Goal: Task Accomplishment & Management: Manage account settings

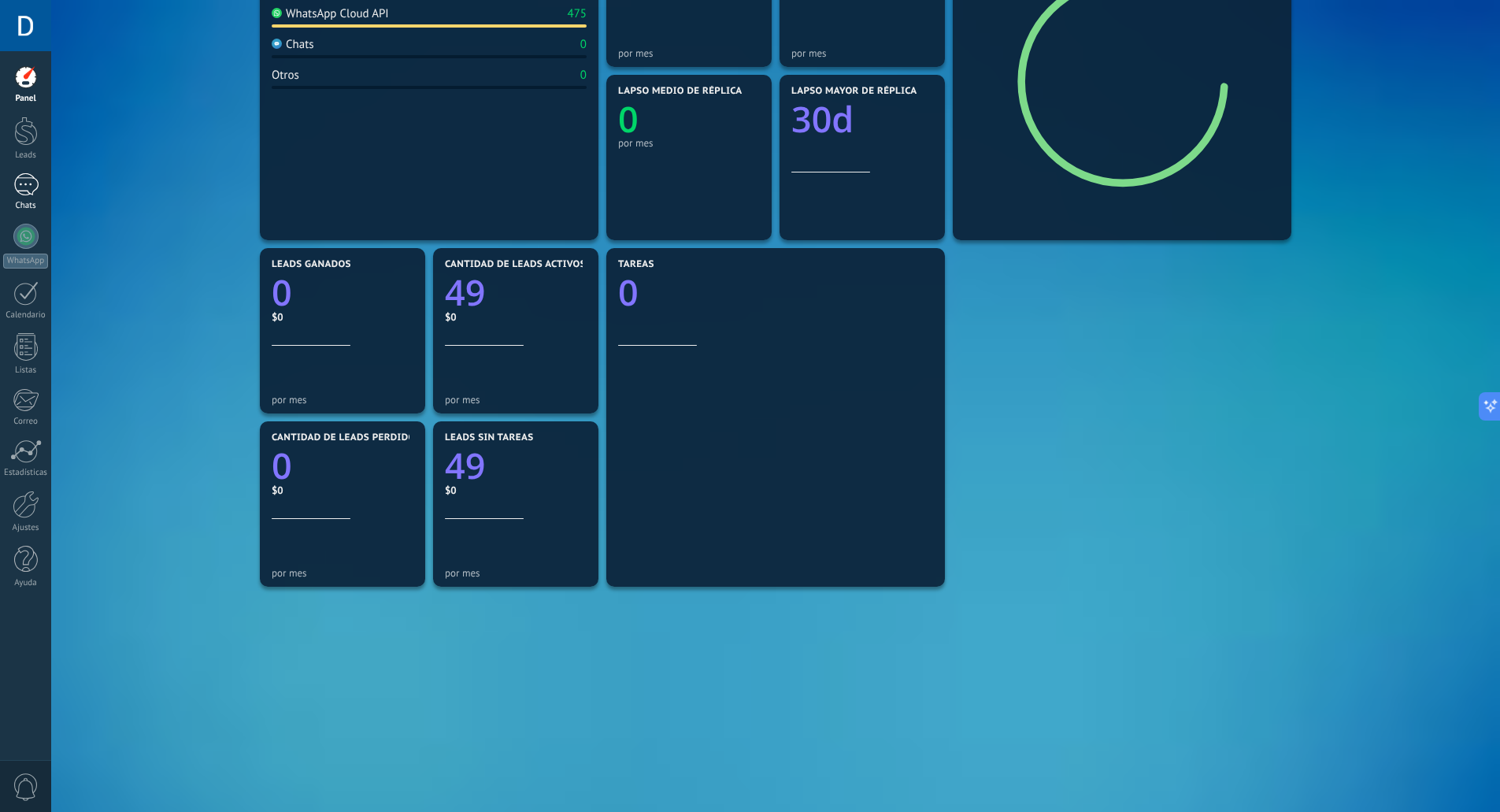
click at [28, 198] on link "1 Chats" at bounding box center [25, 191] width 51 height 37
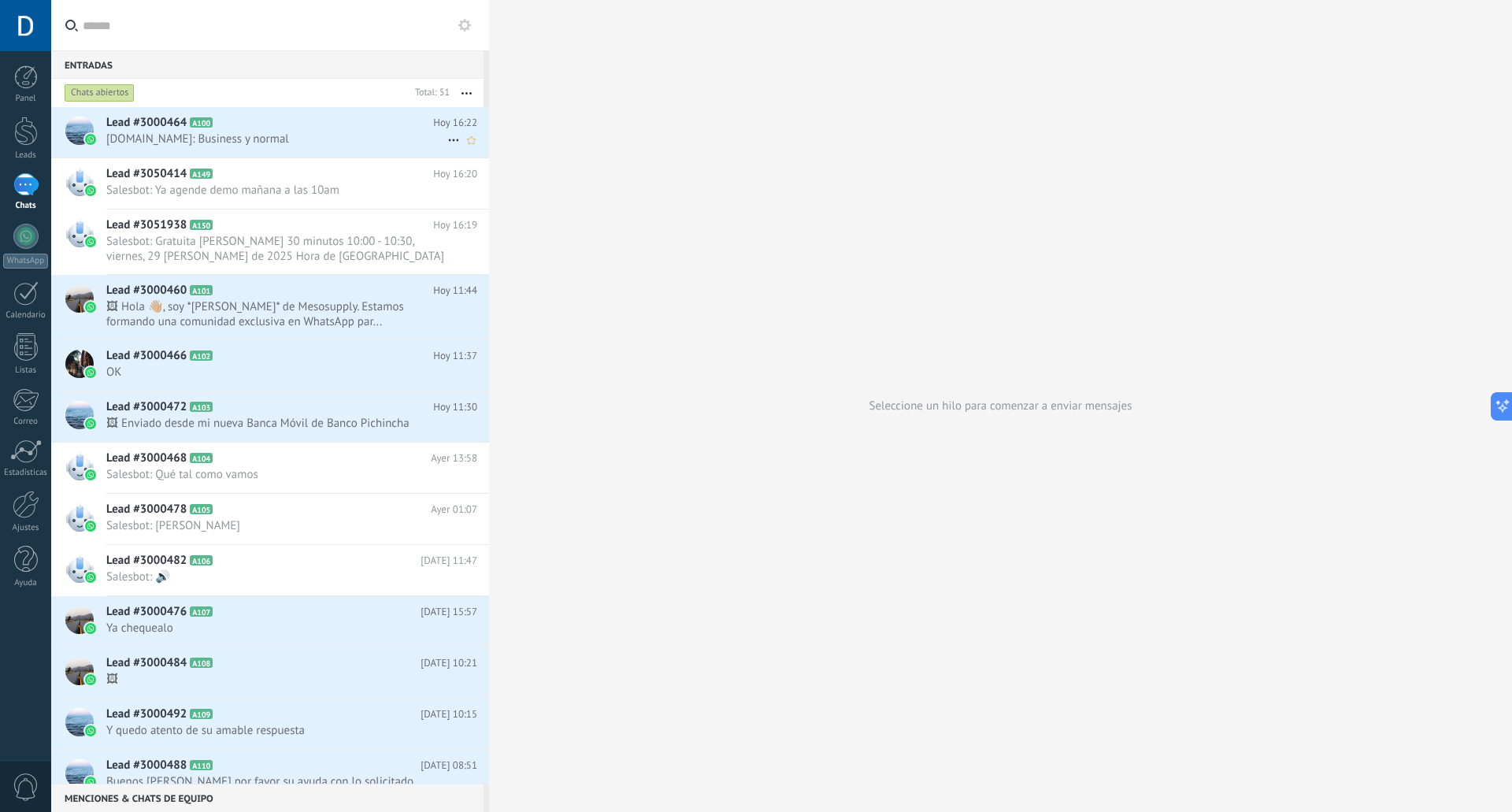
click at [299, 126] on h2 "Lead #3000464 A100" at bounding box center [270, 123] width 327 height 15
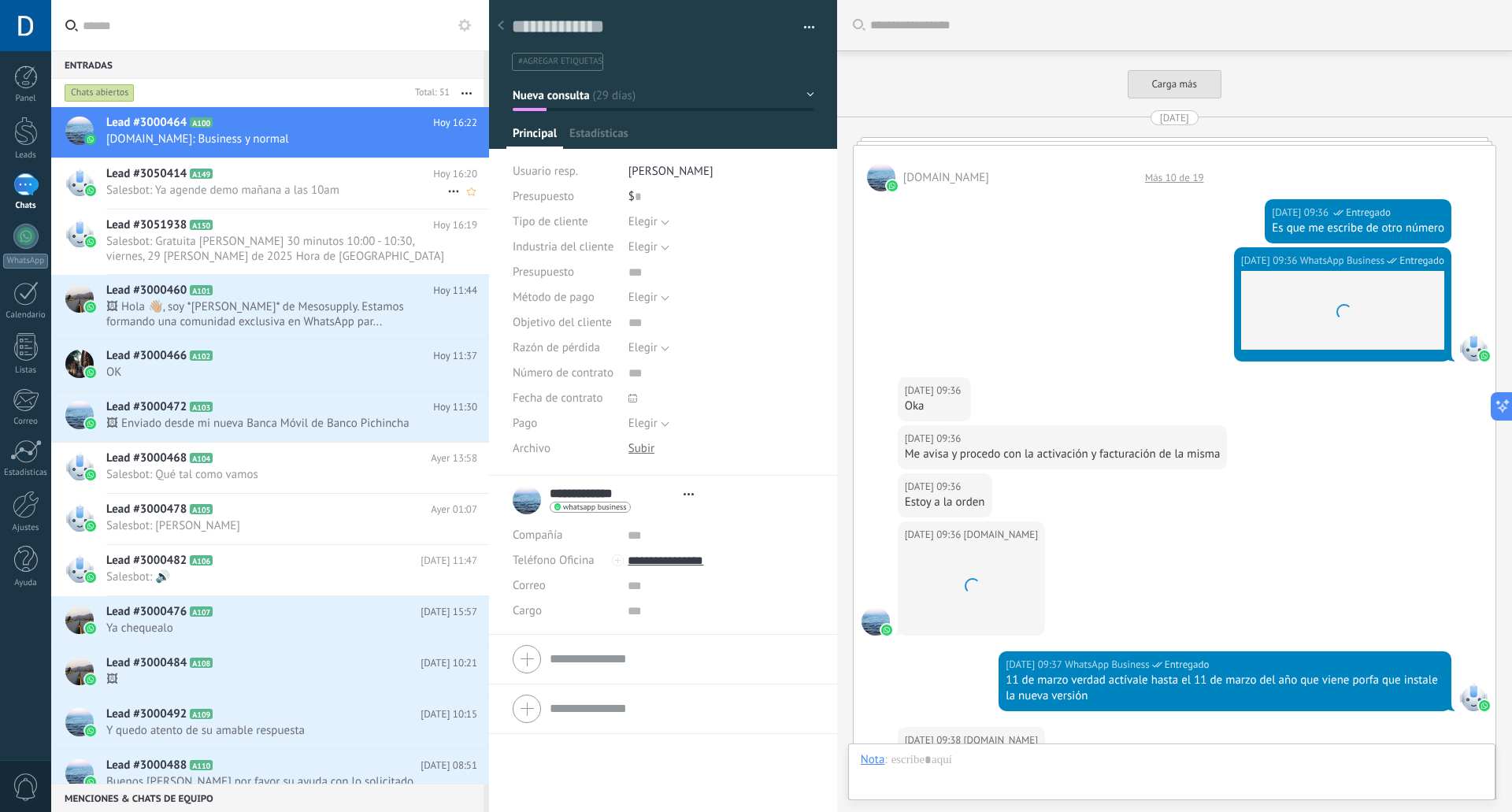
scroll to position [1485, 0]
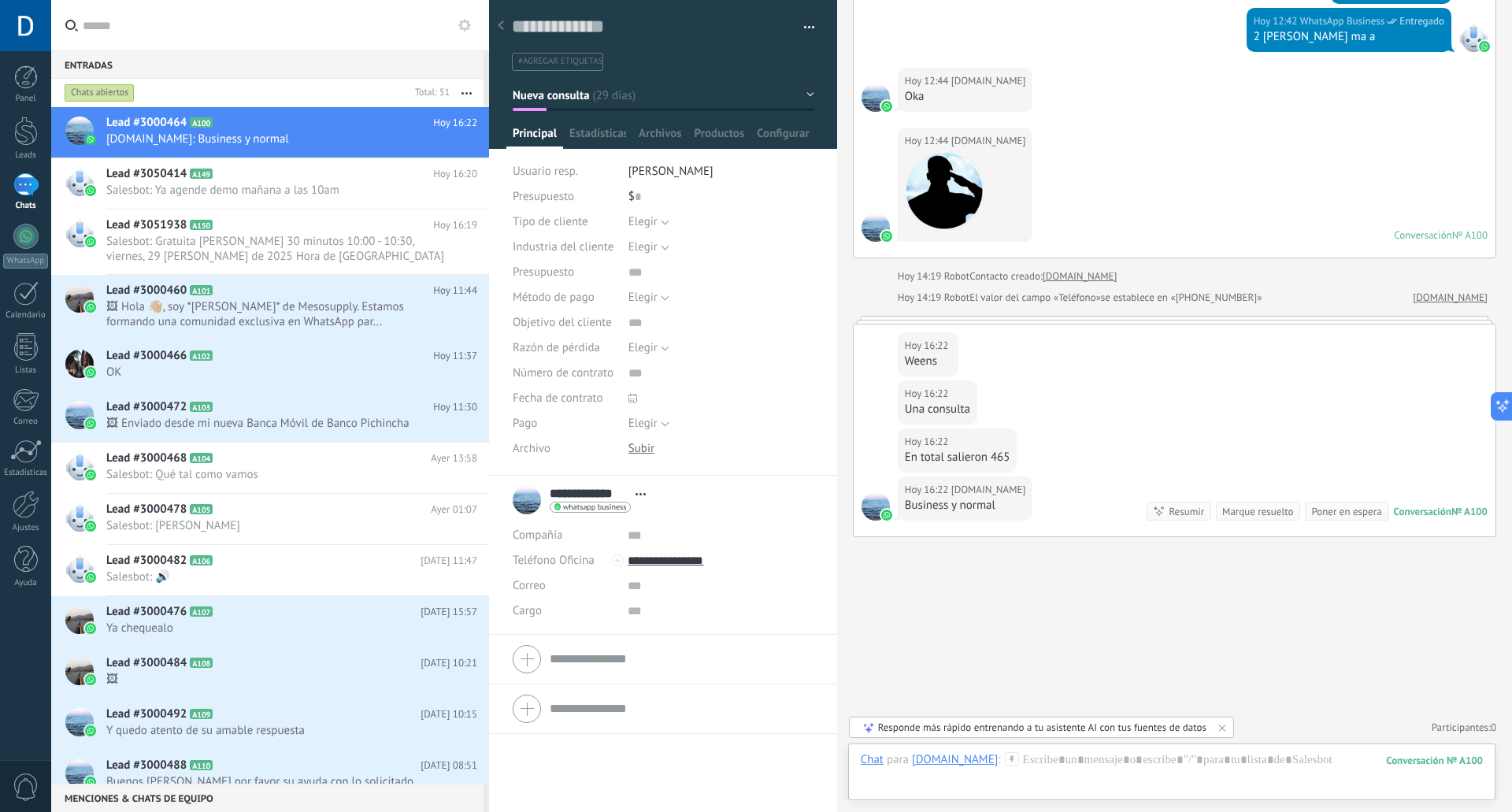
click at [500, 28] on icon at bounding box center [501, 25] width 7 height 10
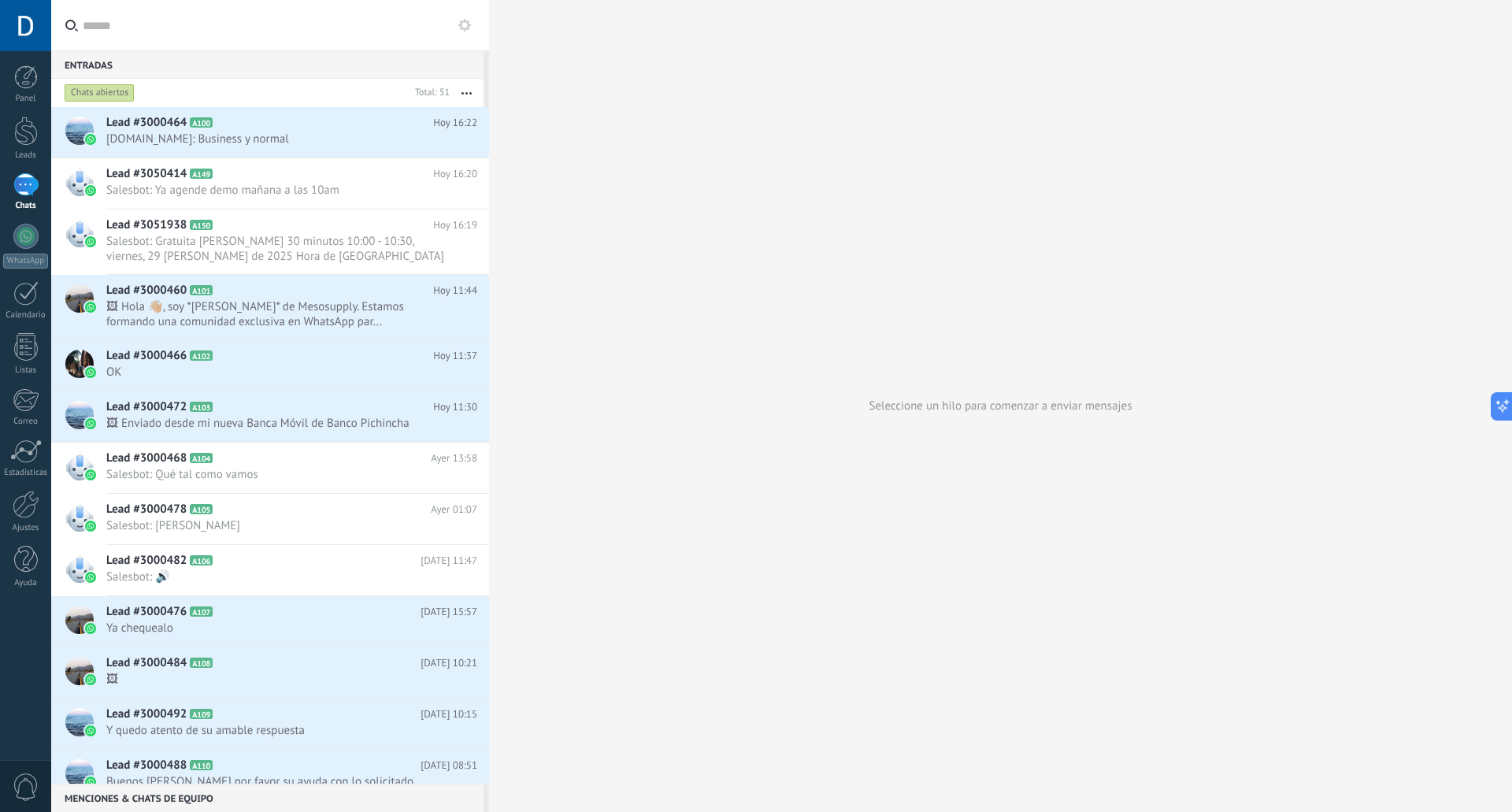
click at [469, 26] on use at bounding box center [464, 25] width 12 height 12
click at [0, 0] on use at bounding box center [0, 0] width 0 height 0
click at [328, 188] on span "Salesbot: Ya agende demo mañana a las 10am" at bounding box center [277, 190] width 341 height 15
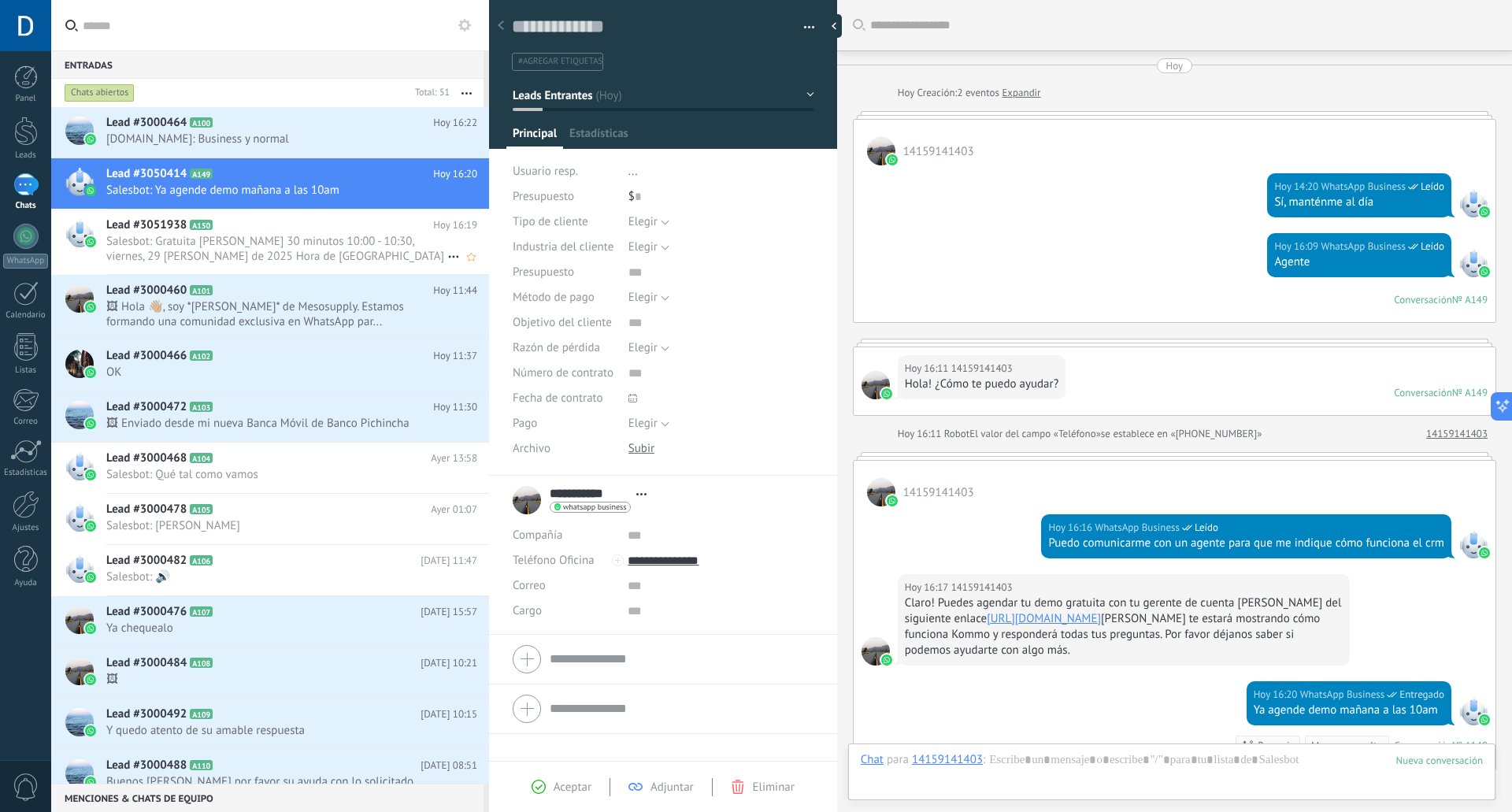
scroll to position [234, 0]
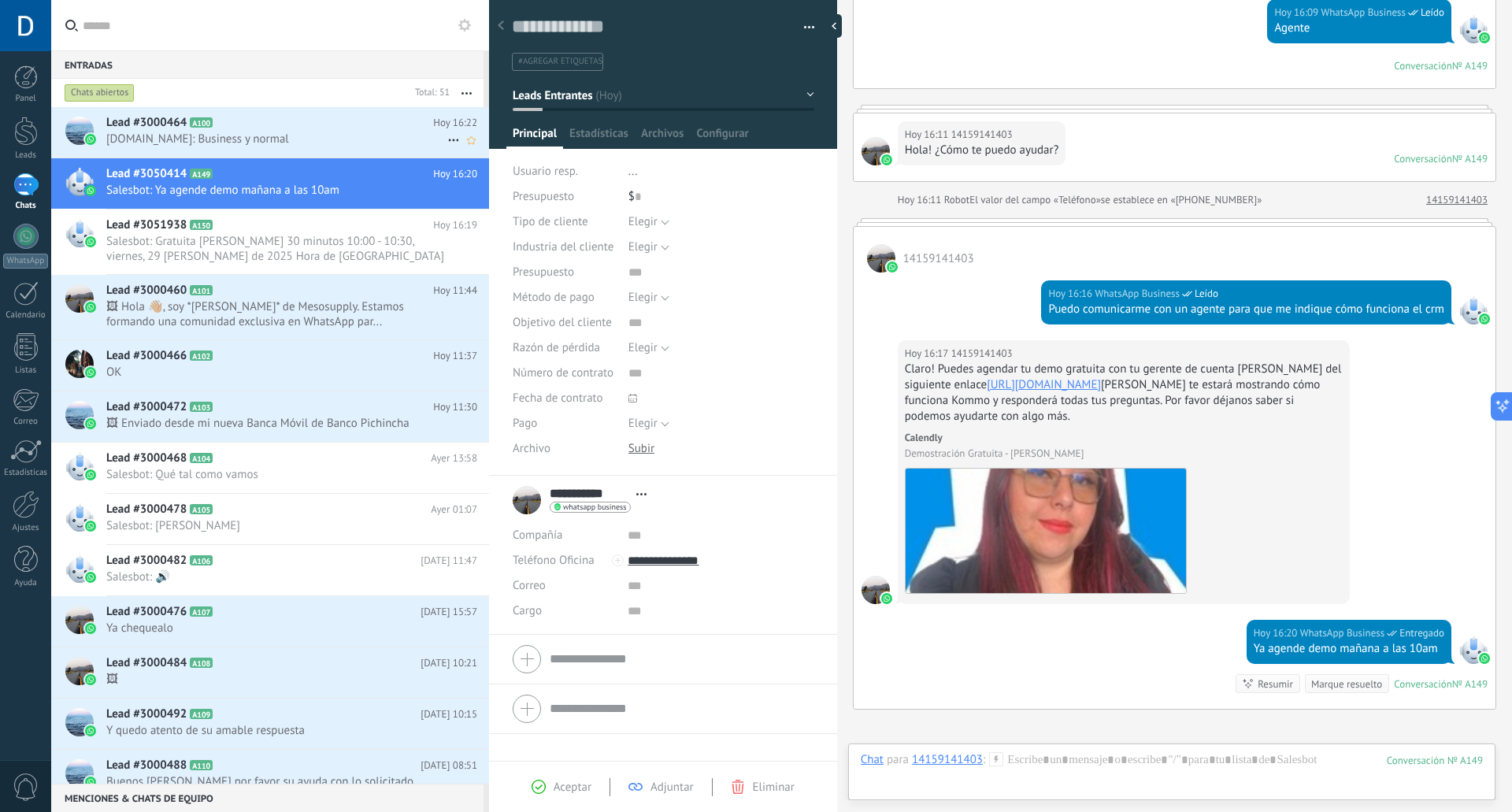
click at [185, 133] on span "[DOMAIN_NAME]: Business y normal" at bounding box center [277, 139] width 341 height 15
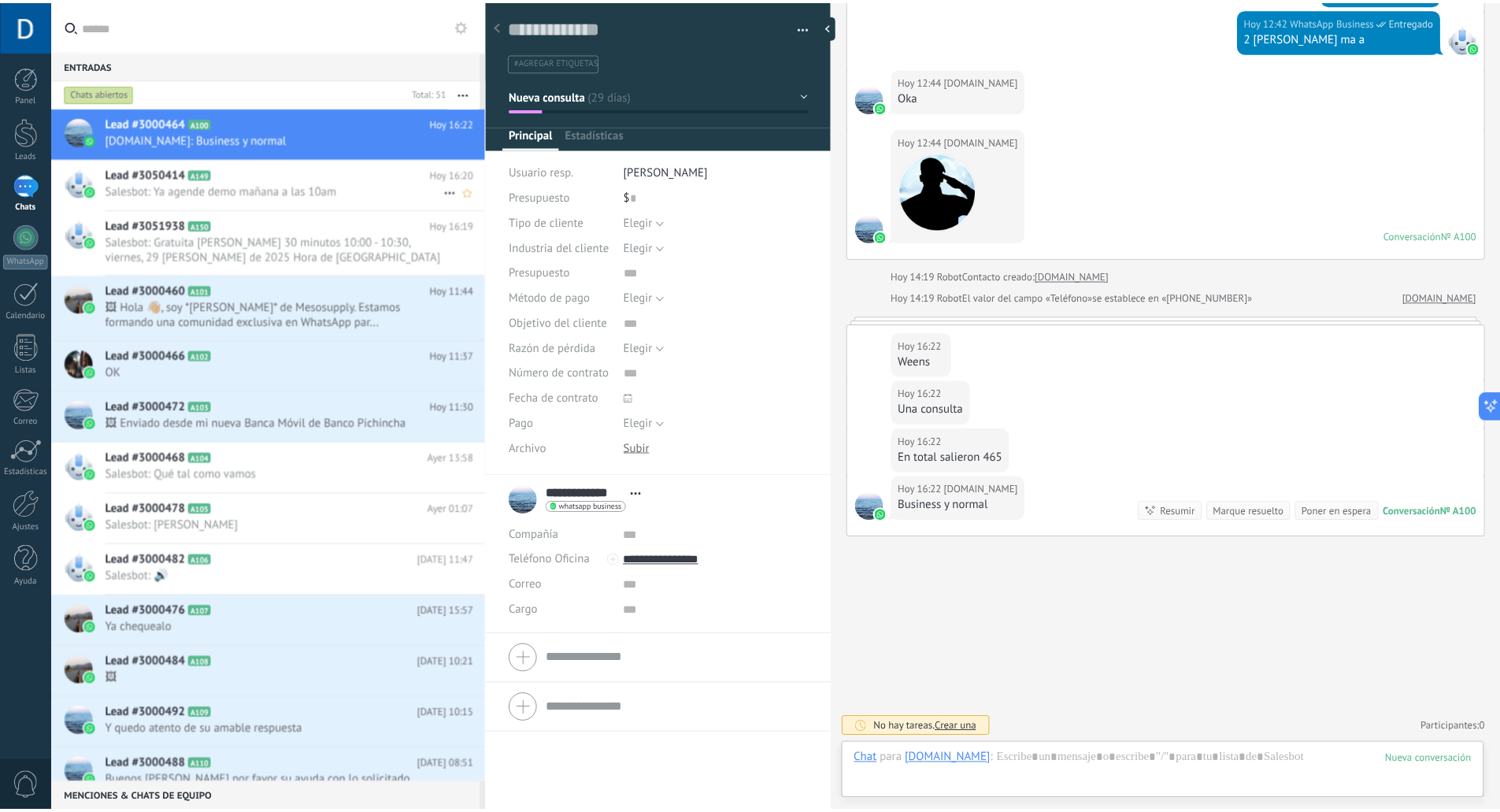
scroll to position [24, 0]
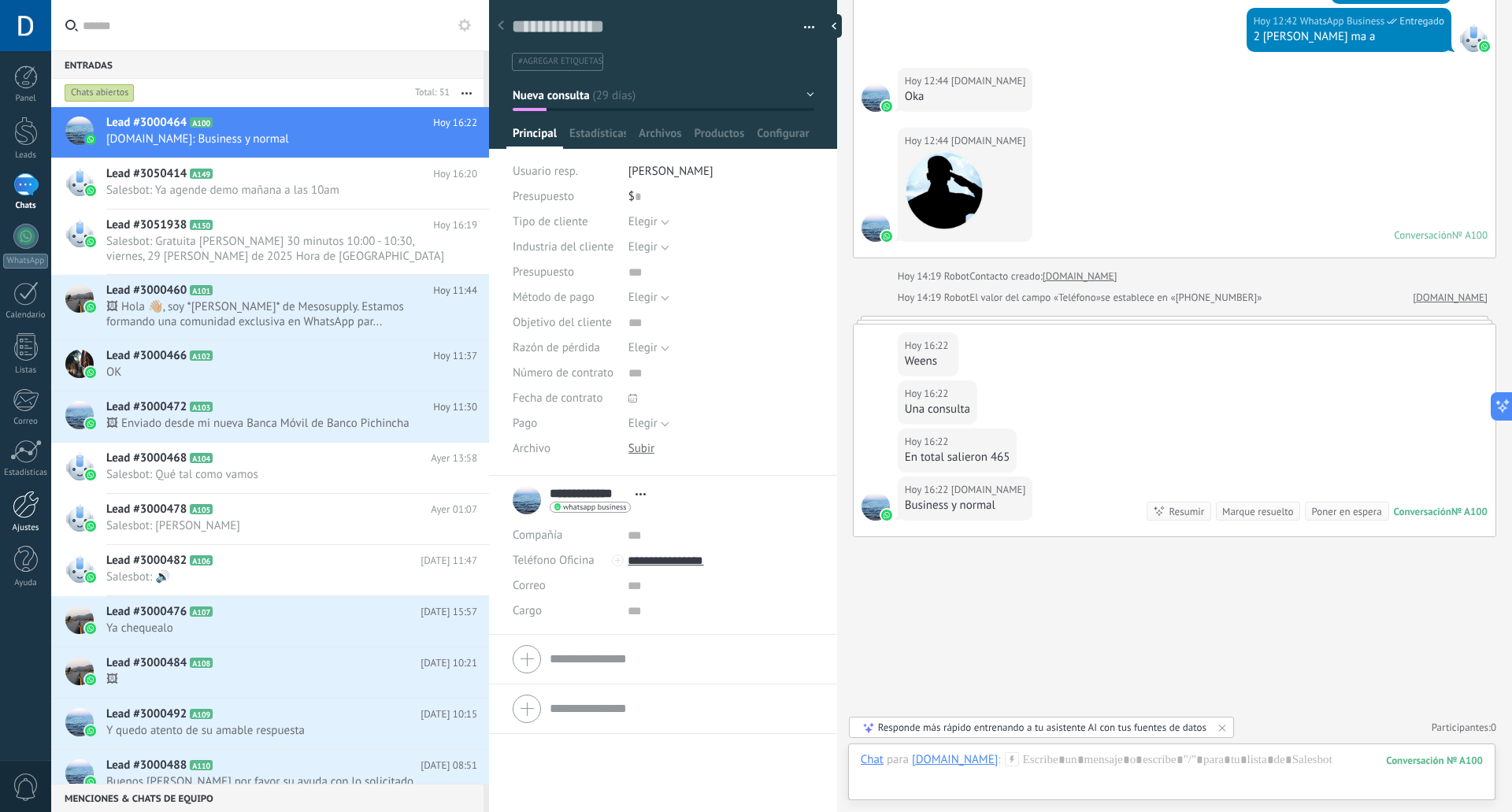
click at [15, 504] on div at bounding box center [26, 504] width 27 height 28
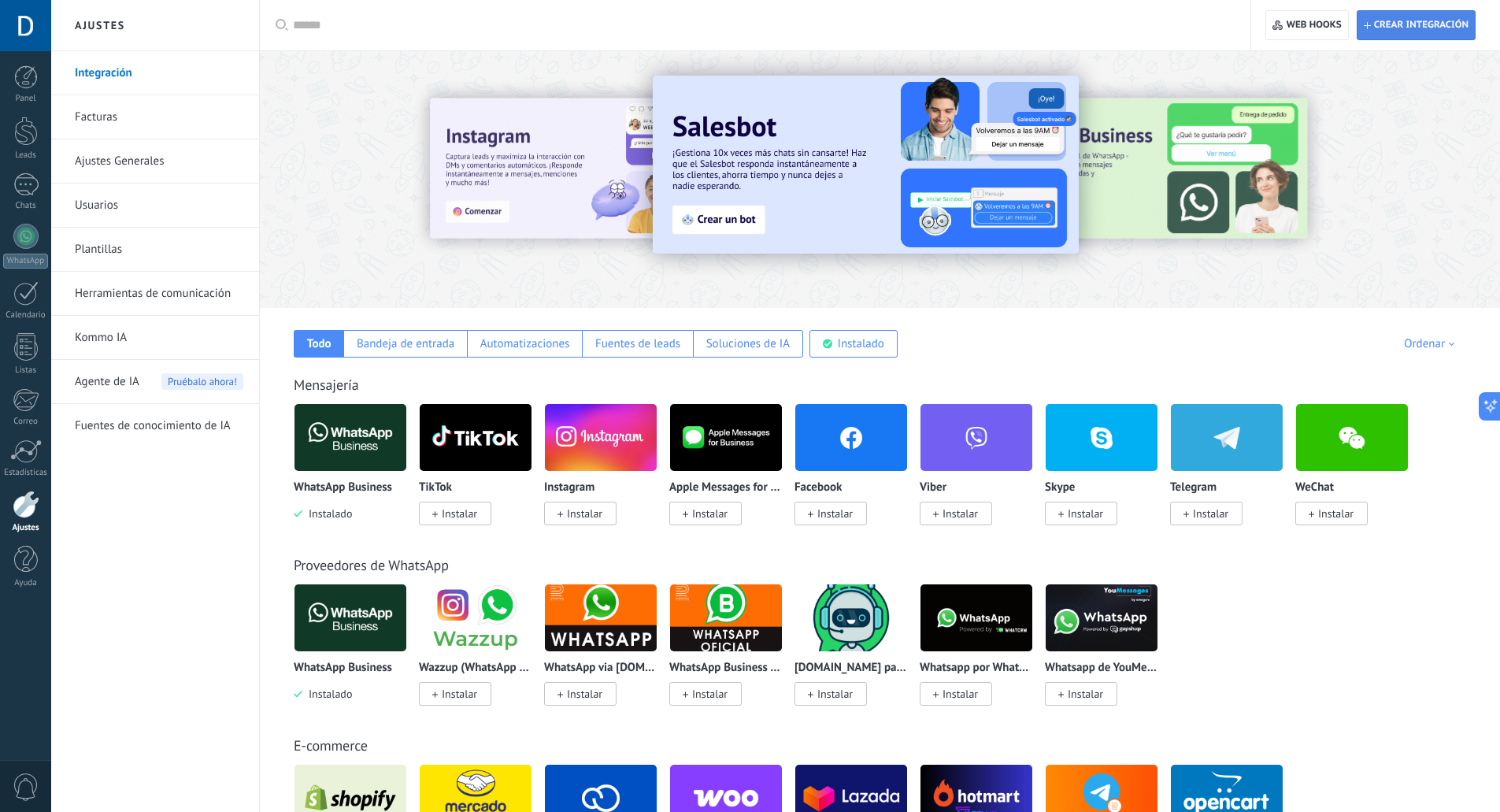
click at [1395, 21] on span "Crear integración" at bounding box center [1421, 25] width 94 height 12
type textarea "**********"
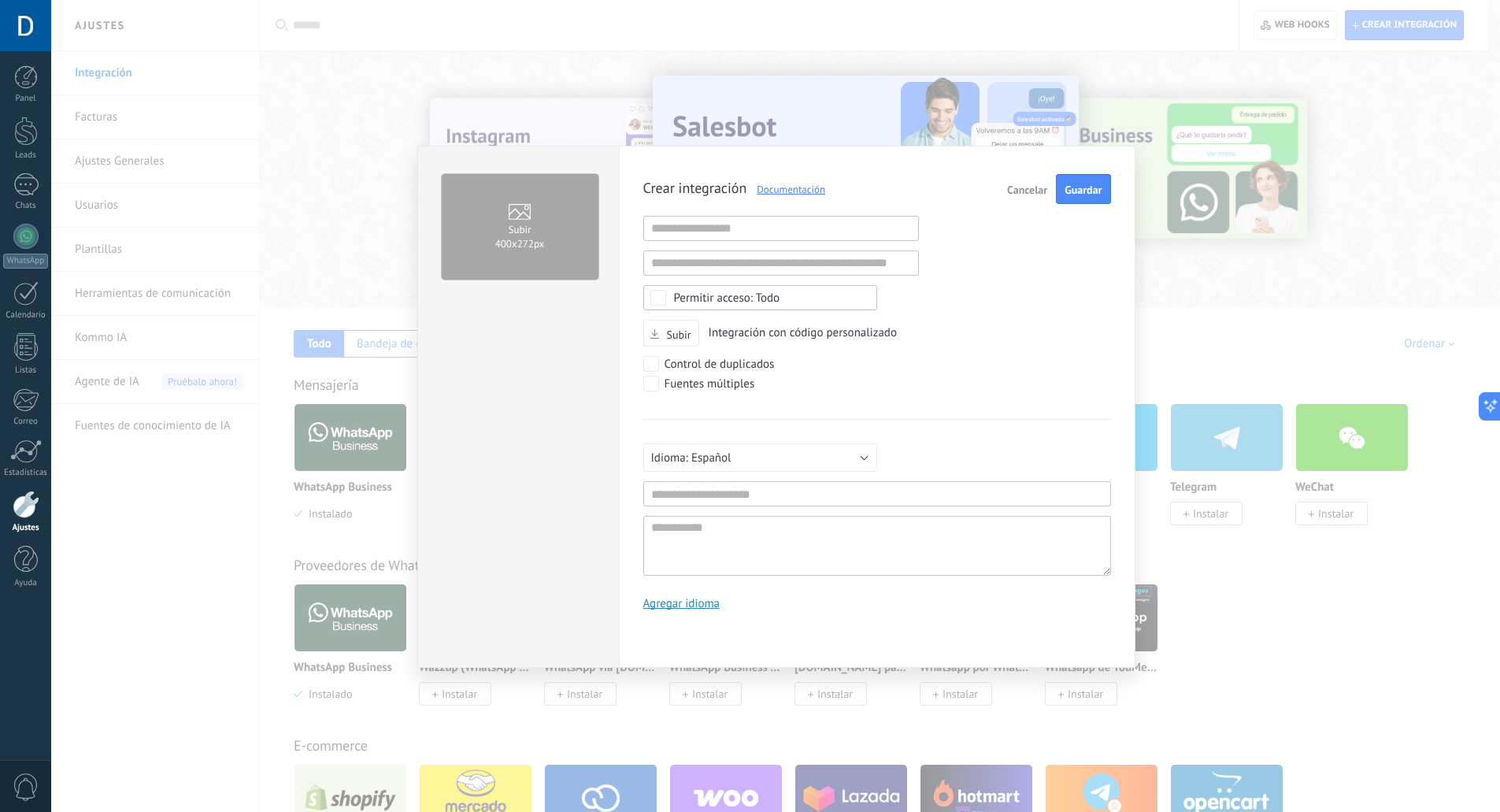
scroll to position [15, 0]
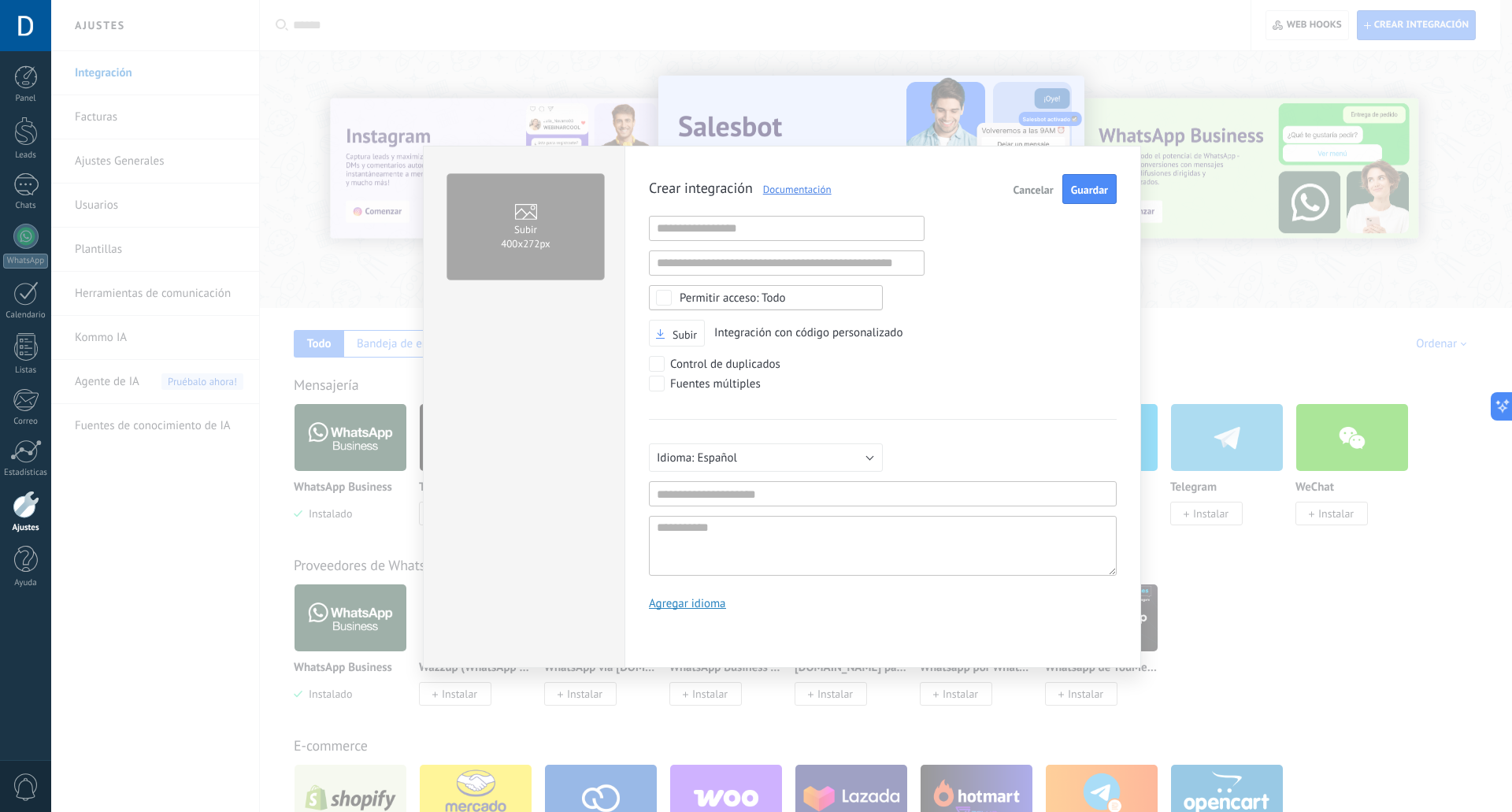
click at [1036, 189] on span "Cancelar" at bounding box center [1033, 189] width 40 height 11
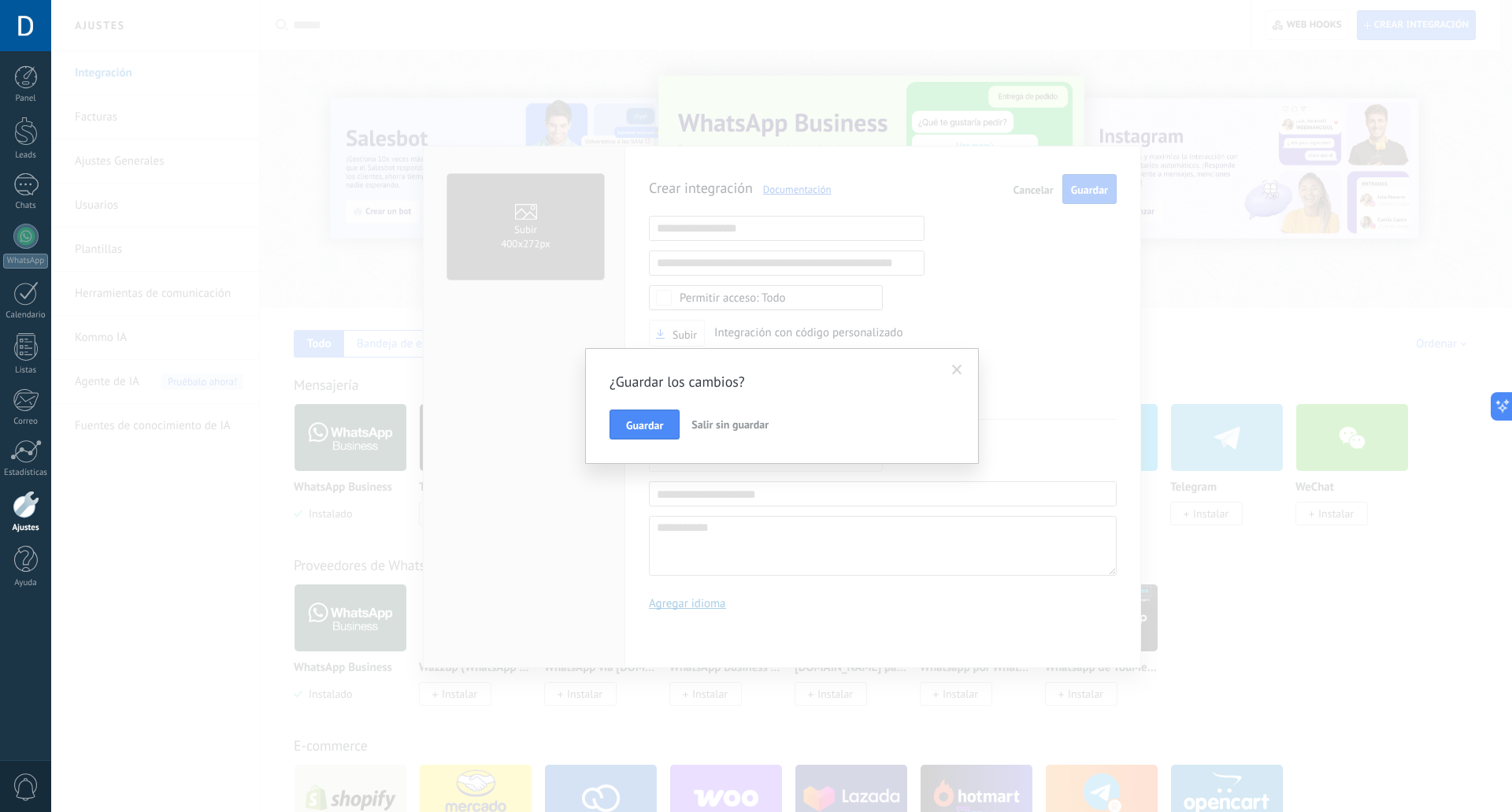
click at [713, 427] on span "Salir sin guardar" at bounding box center [730, 424] width 77 height 14
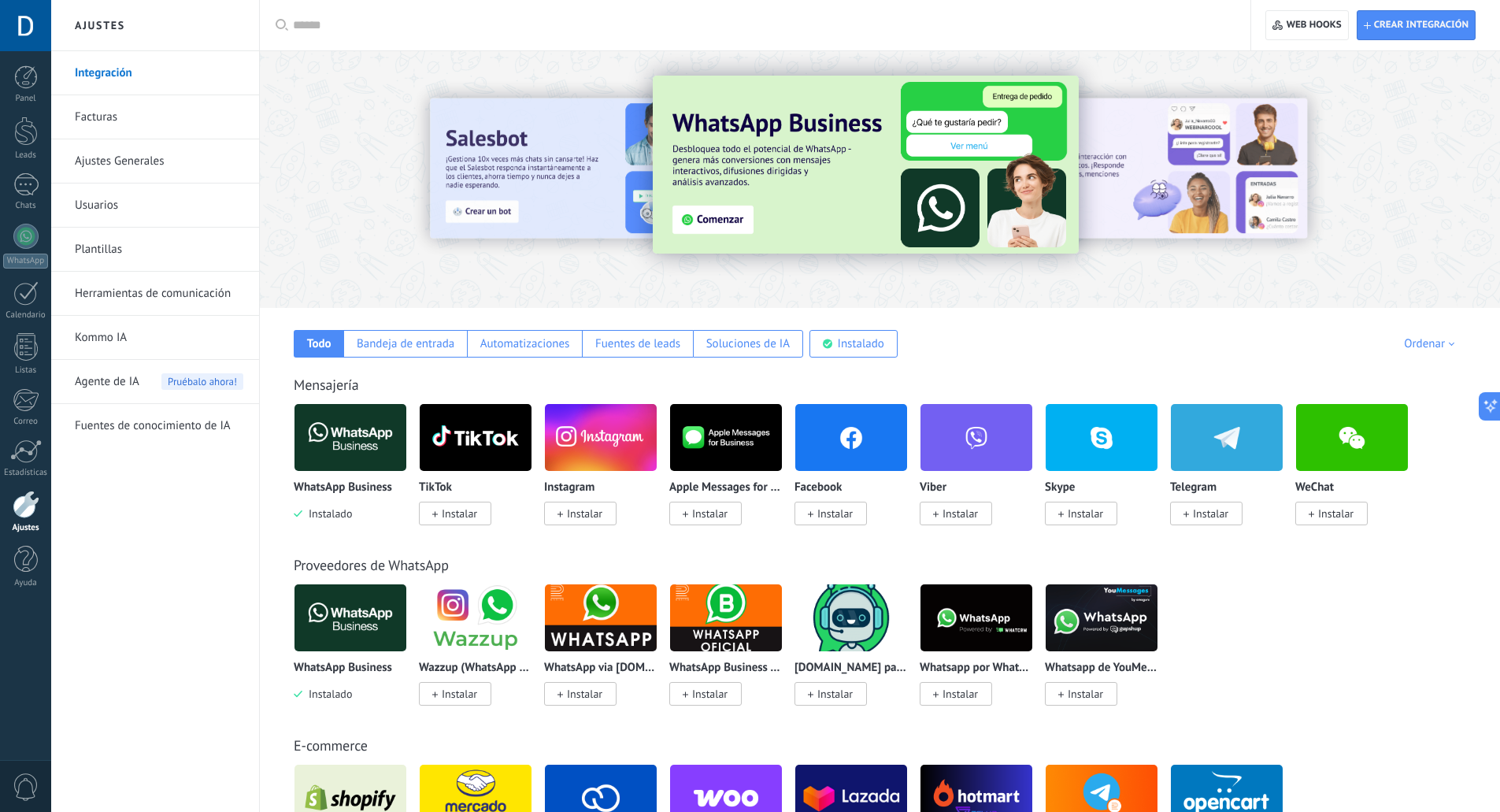
click at [145, 159] on link "Ajustes Generales" at bounding box center [159, 161] width 168 height 44
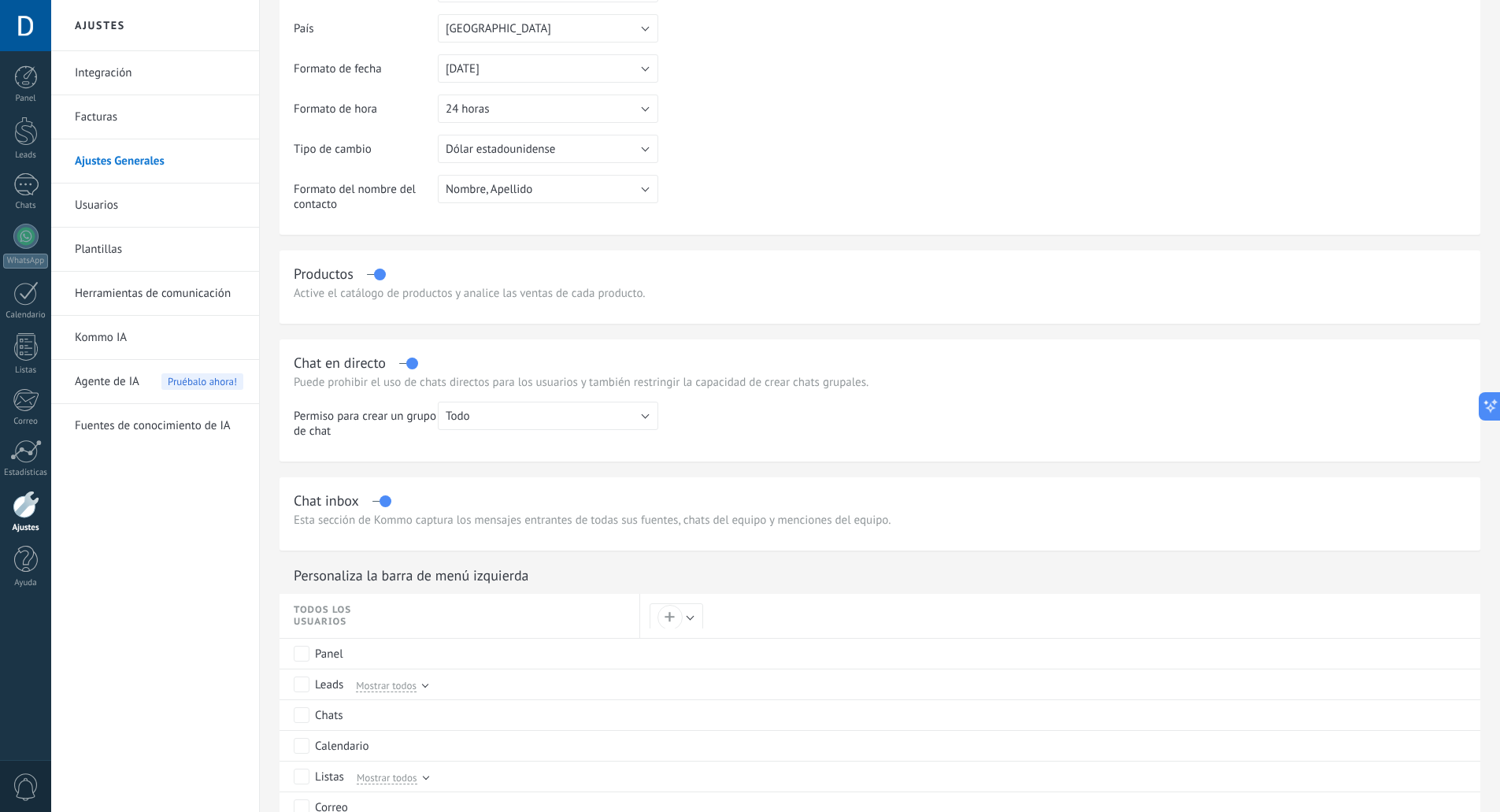
scroll to position [236, 0]
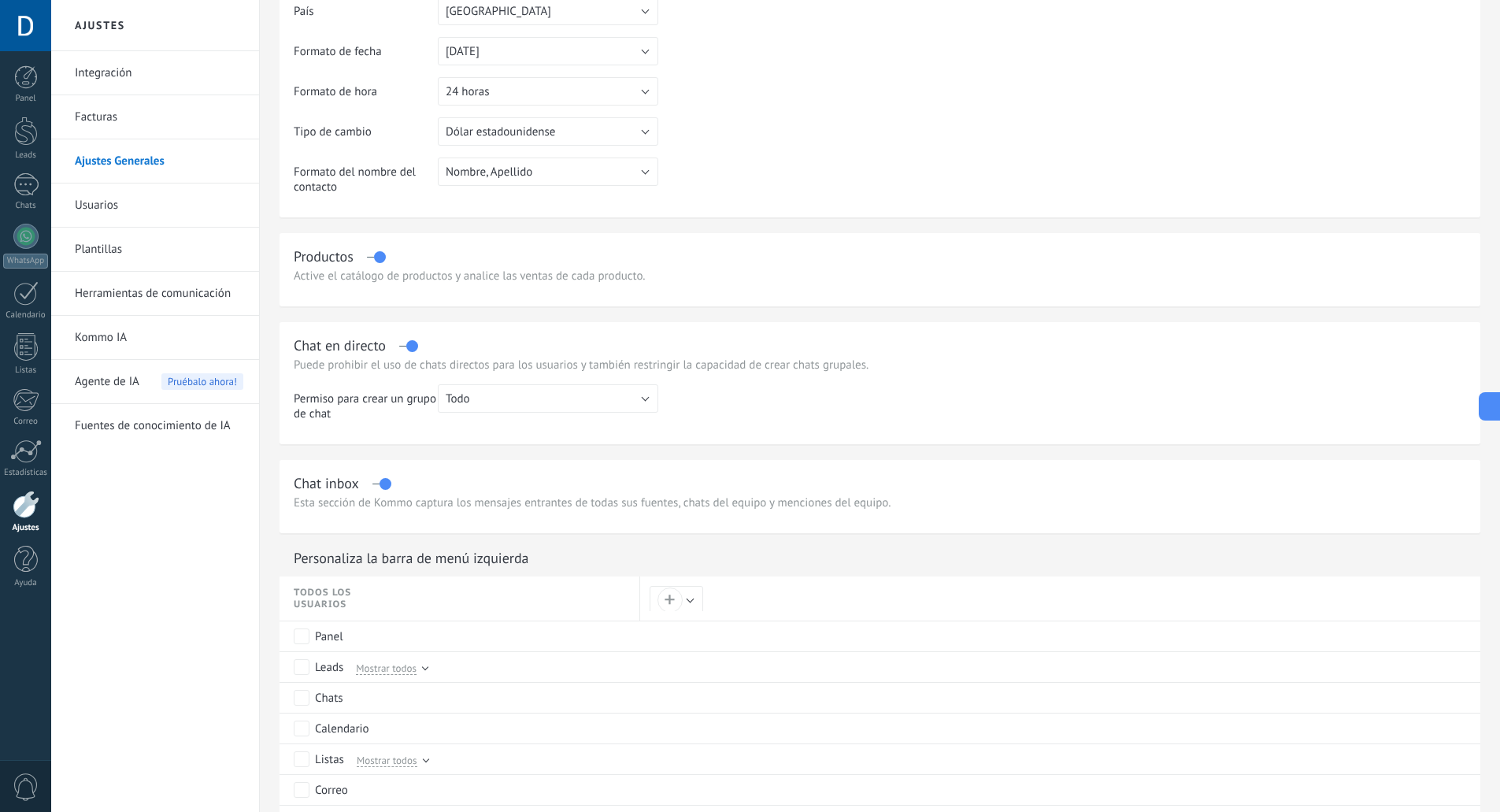
click at [141, 225] on link "Usuarios" at bounding box center [159, 206] width 168 height 44
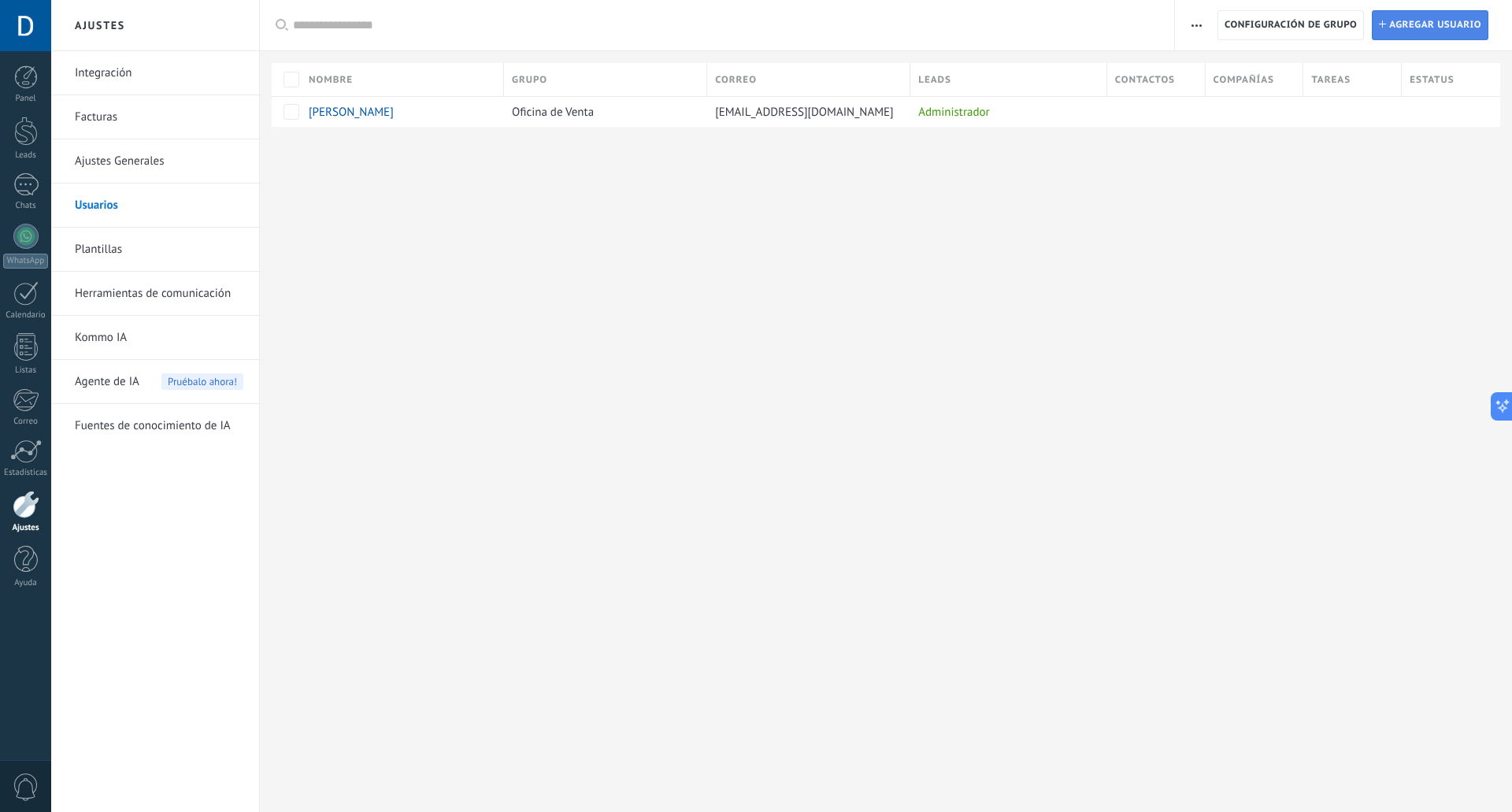
click at [1432, 17] on span "Agregar usuario" at bounding box center [1435, 24] width 92 height 28
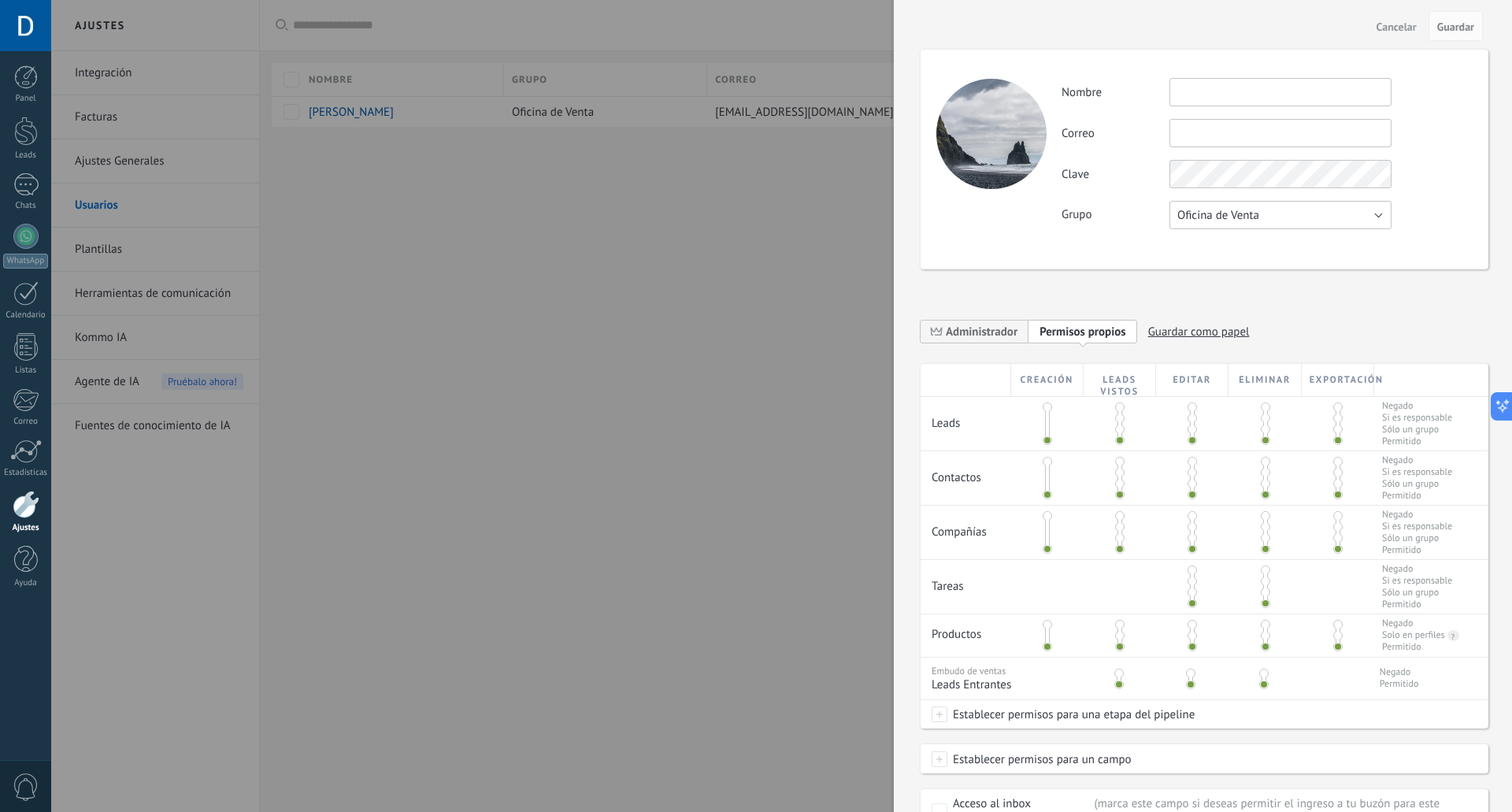
click at [1281, 225] on button "Oficina de Venta" at bounding box center [1280, 214] width 222 height 28
click at [1110, 248] on div "Actividad Nombre Correo No puedes editar este correo porque el usuario tiene la…" at bounding box center [1204, 160] width 568 height 220
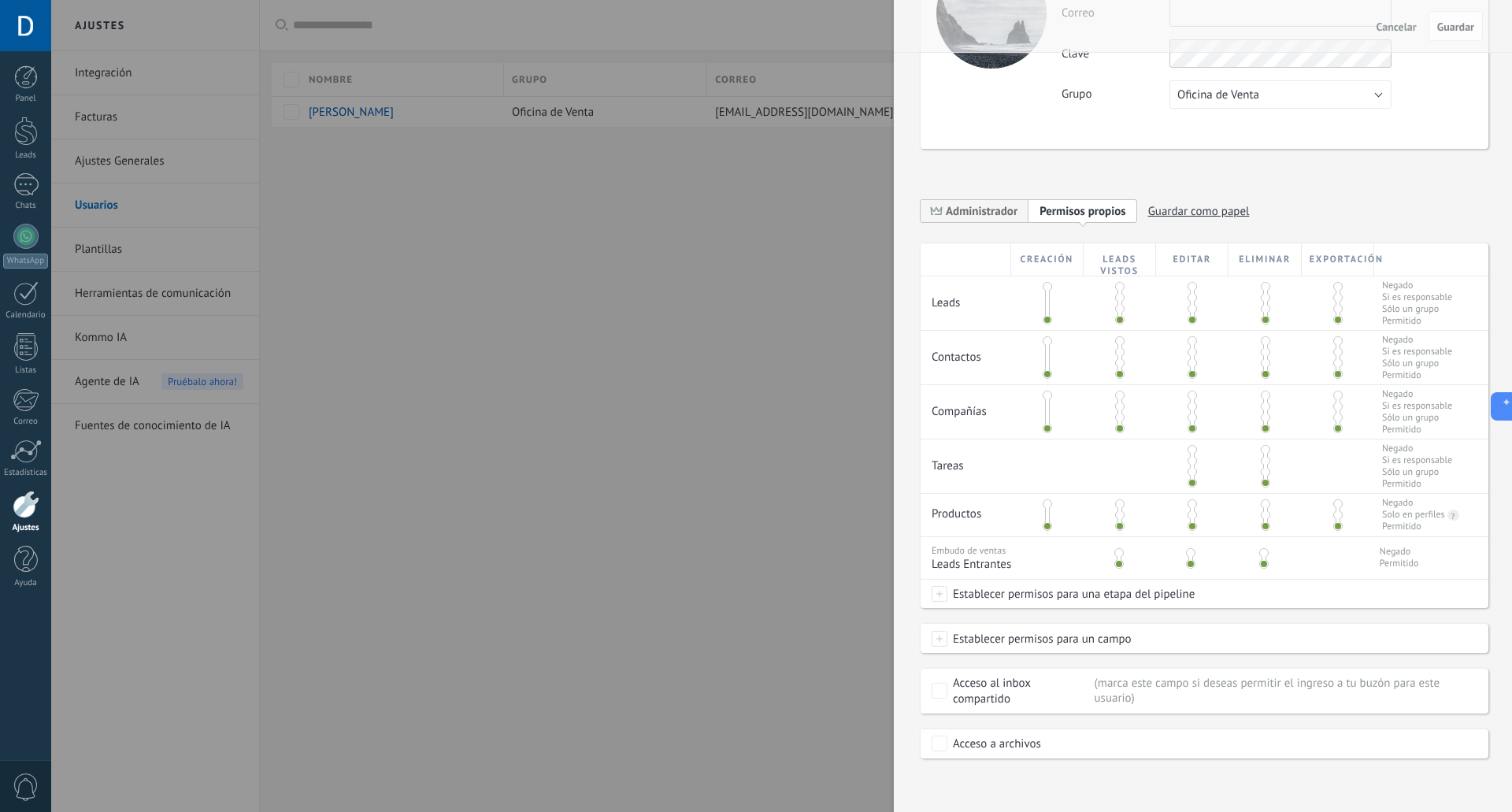
scroll to position [122, 0]
click at [791, 473] on div at bounding box center [756, 406] width 1512 height 812
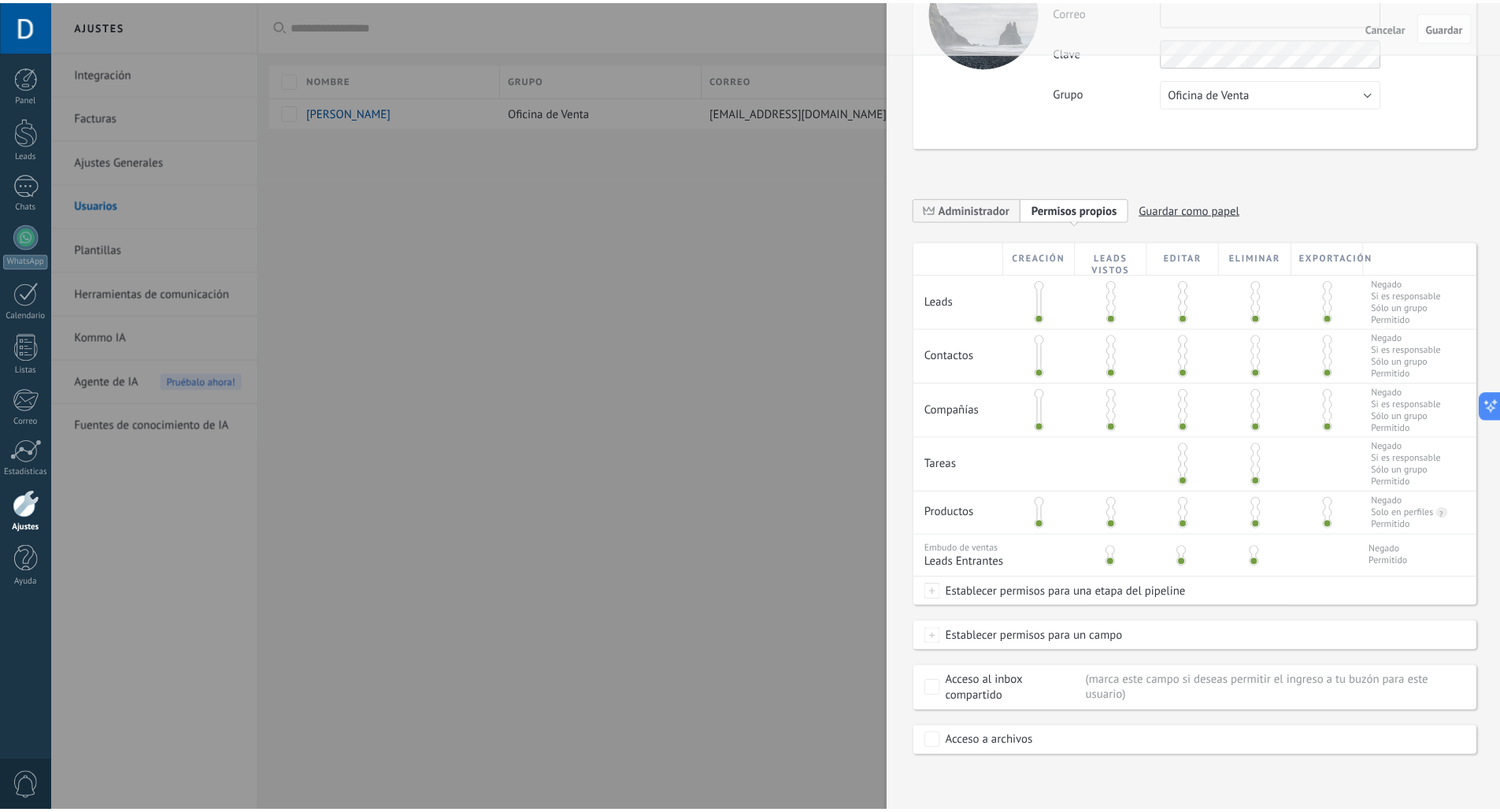
scroll to position [0, 0]
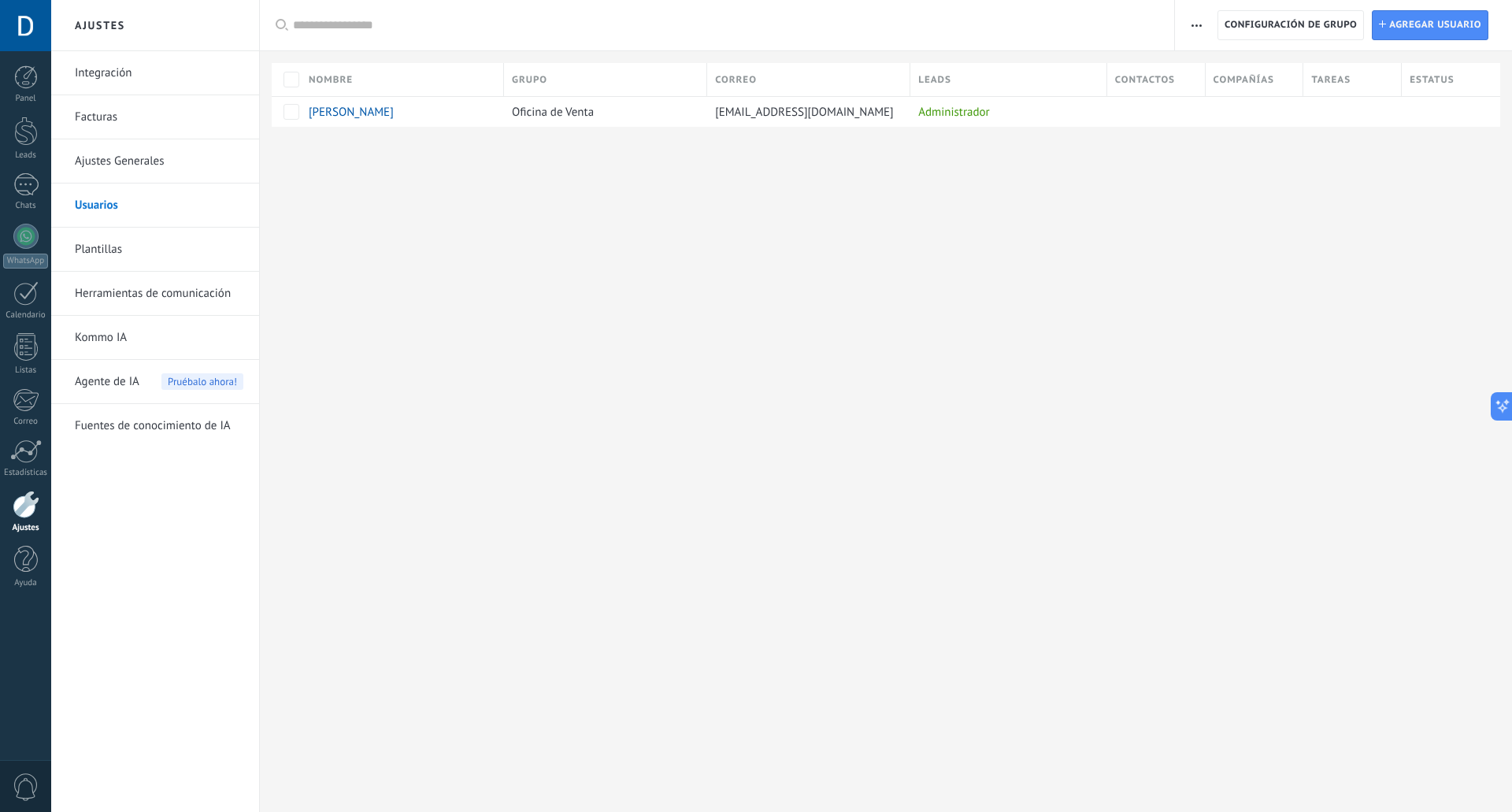
click at [37, 14] on div at bounding box center [25, 25] width 51 height 51
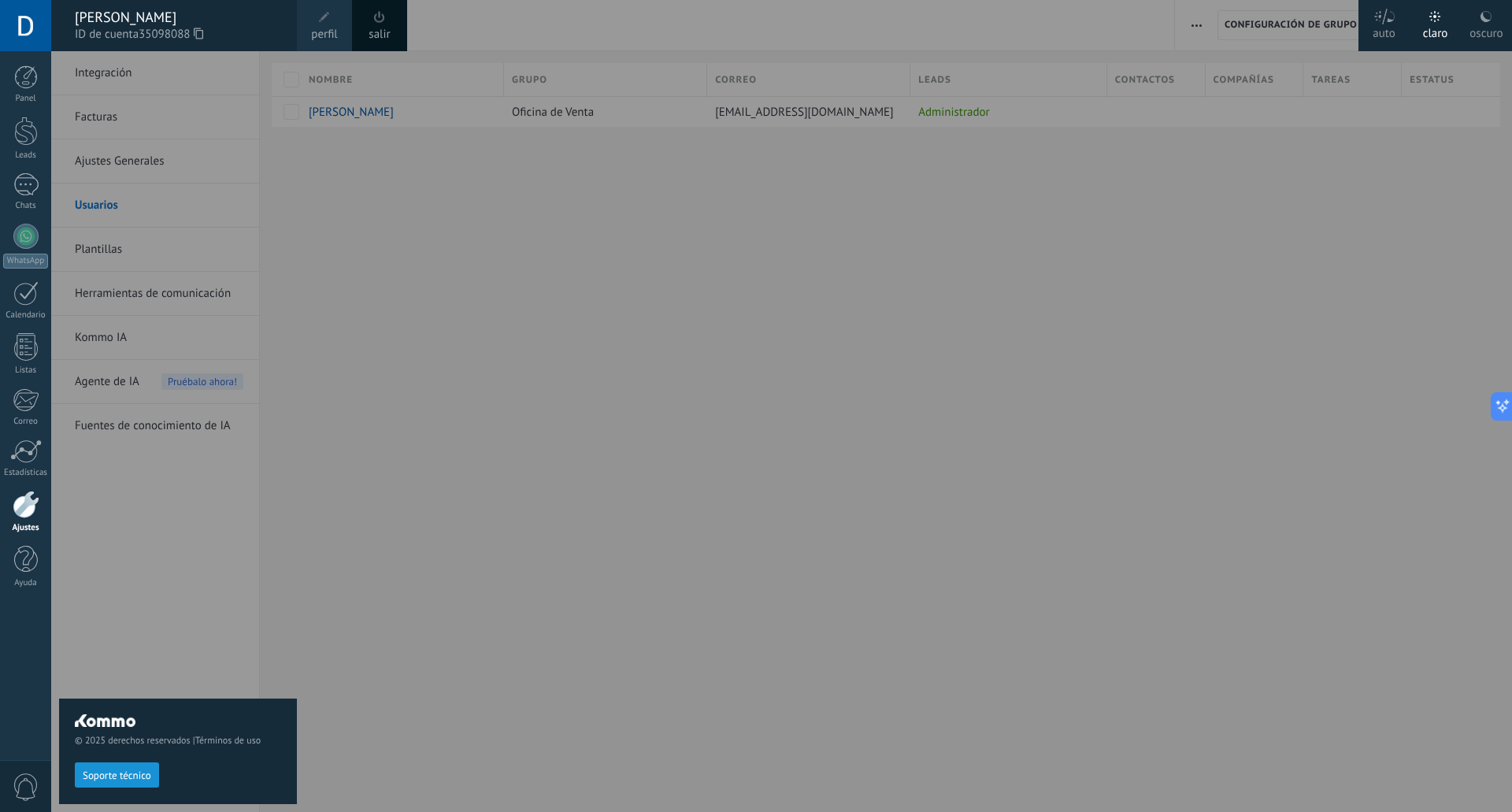
click at [155, 34] on span "35098088" at bounding box center [170, 35] width 64 height 17
click at [10, 89] on link "Panel" at bounding box center [25, 85] width 51 height 38
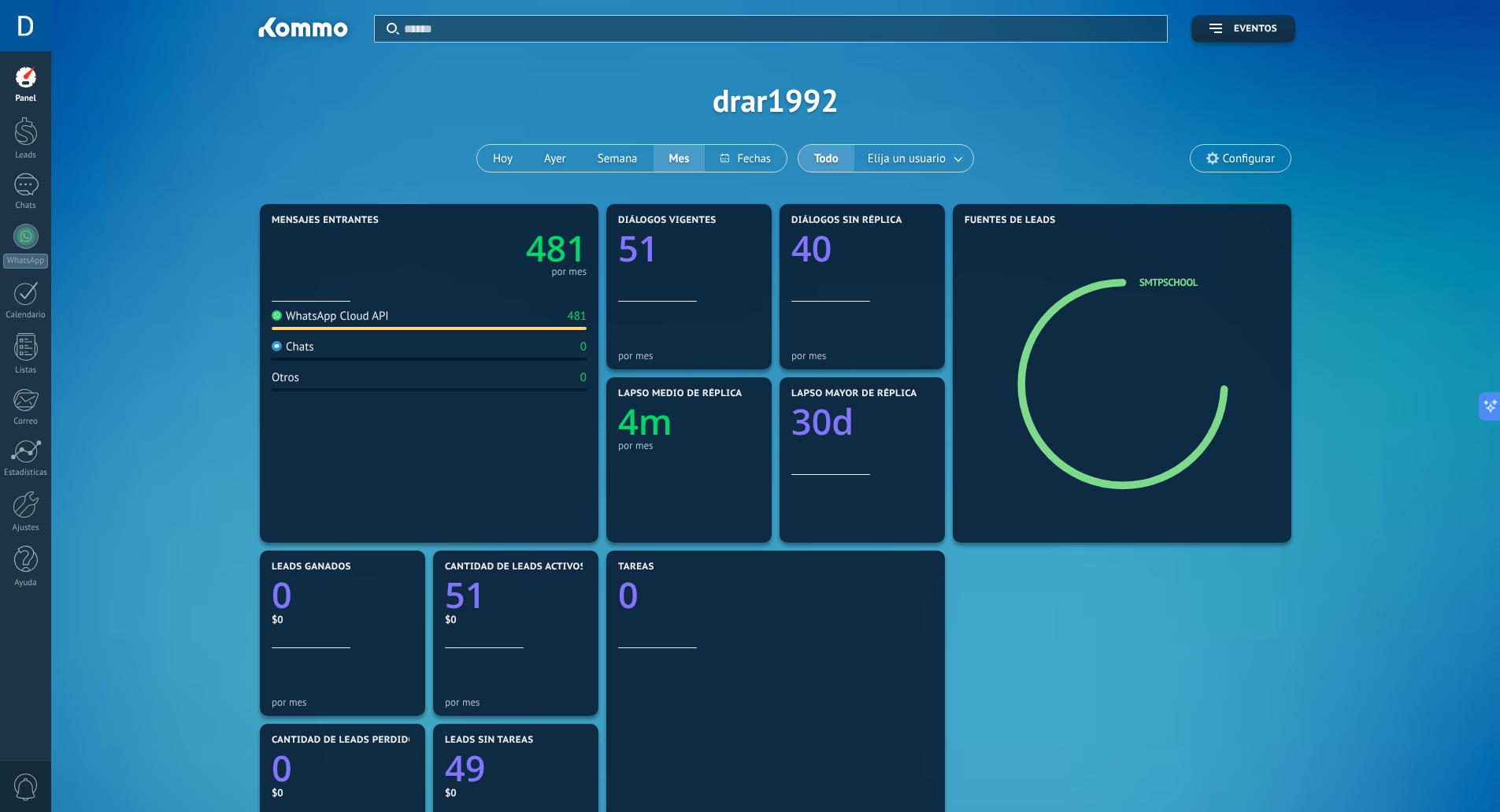
click at [337, 323] on div "WhatsApp Cloud API 481" at bounding box center [430, 319] width 315 height 21
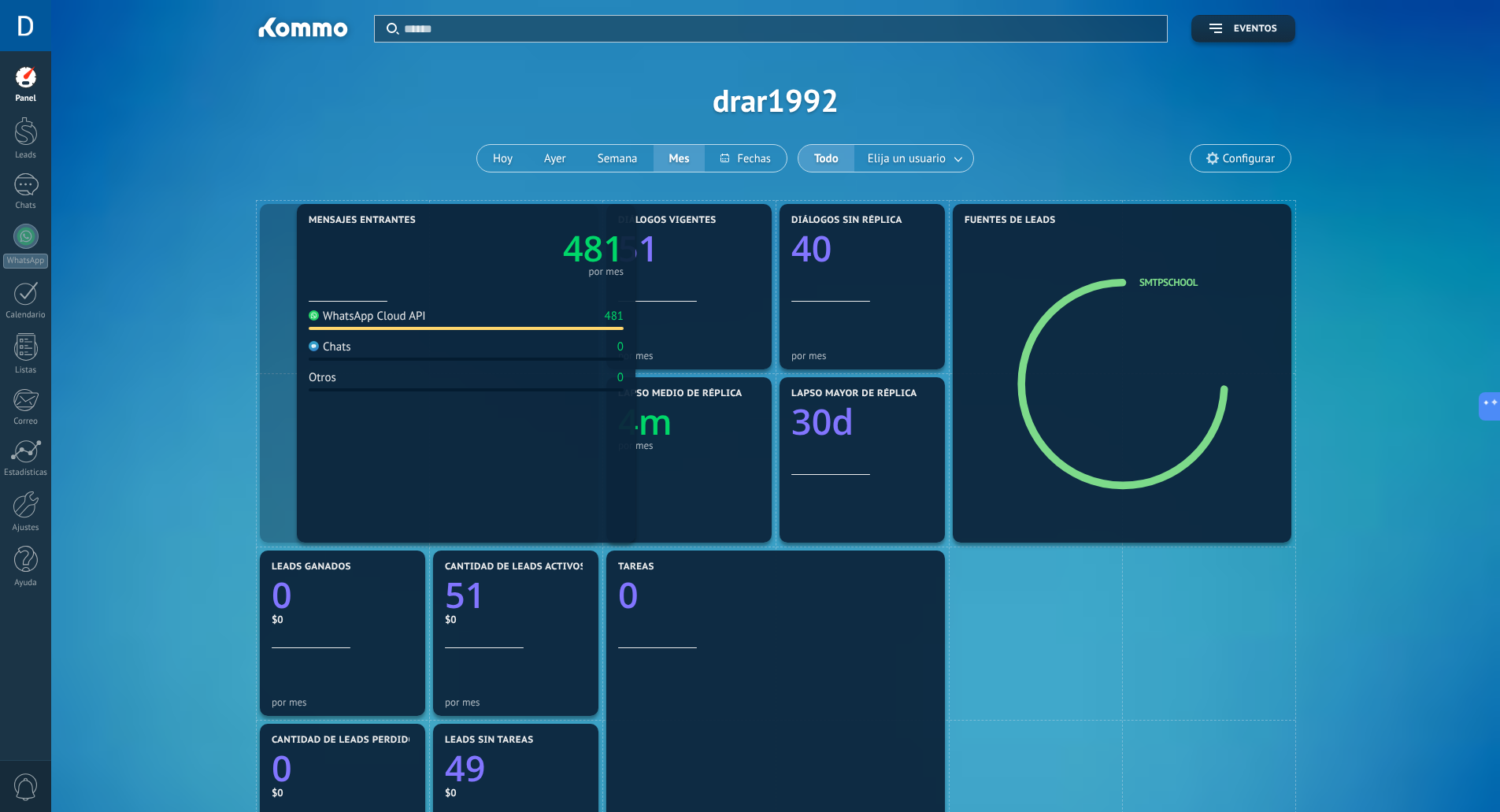
drag, startPoint x: 348, startPoint y: 324, endPoint x: 376, endPoint y: 315, distance: 29.4
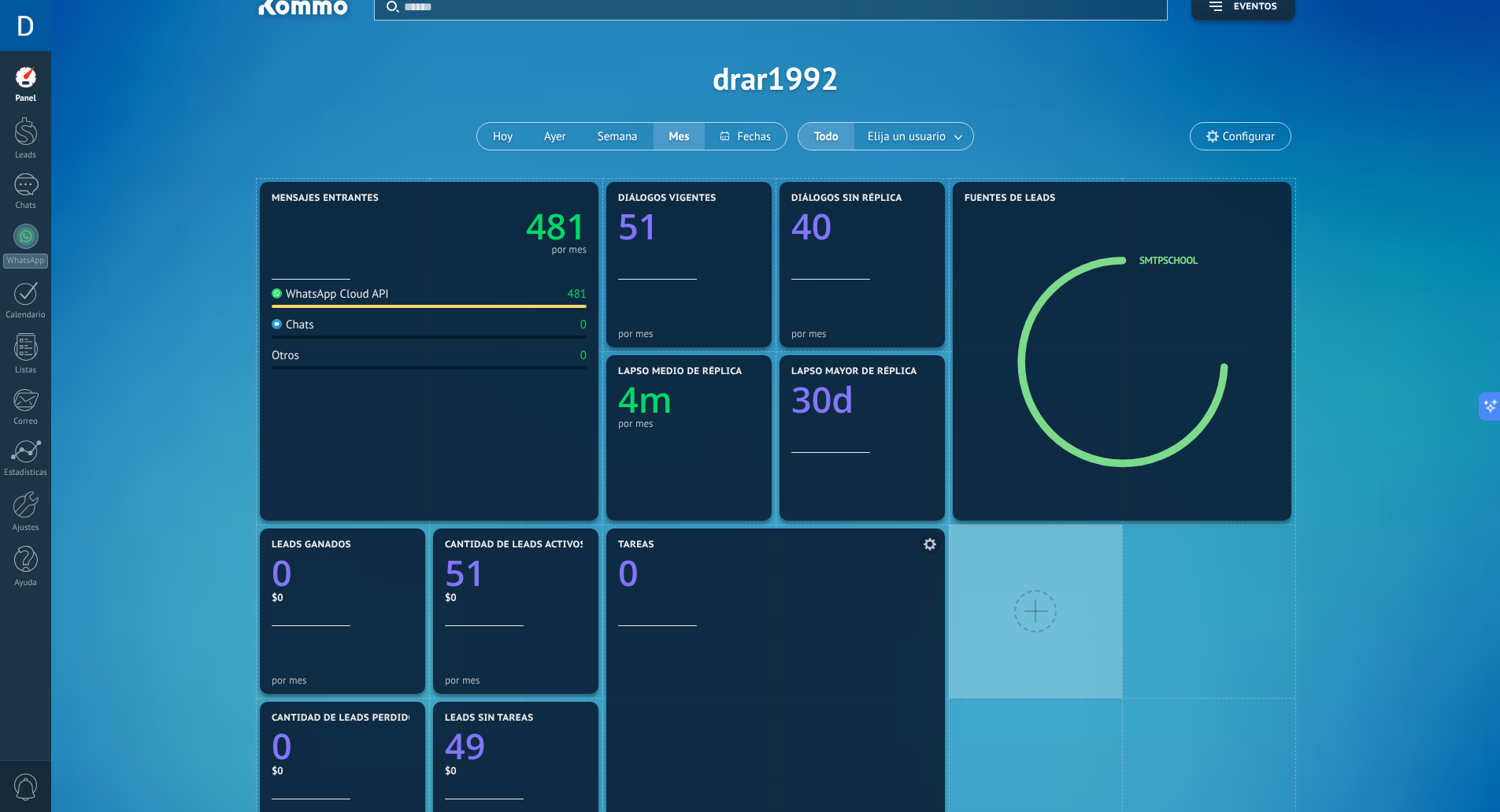
scroll to position [19, 0]
